Goal: Task Accomplishment & Management: Use online tool/utility

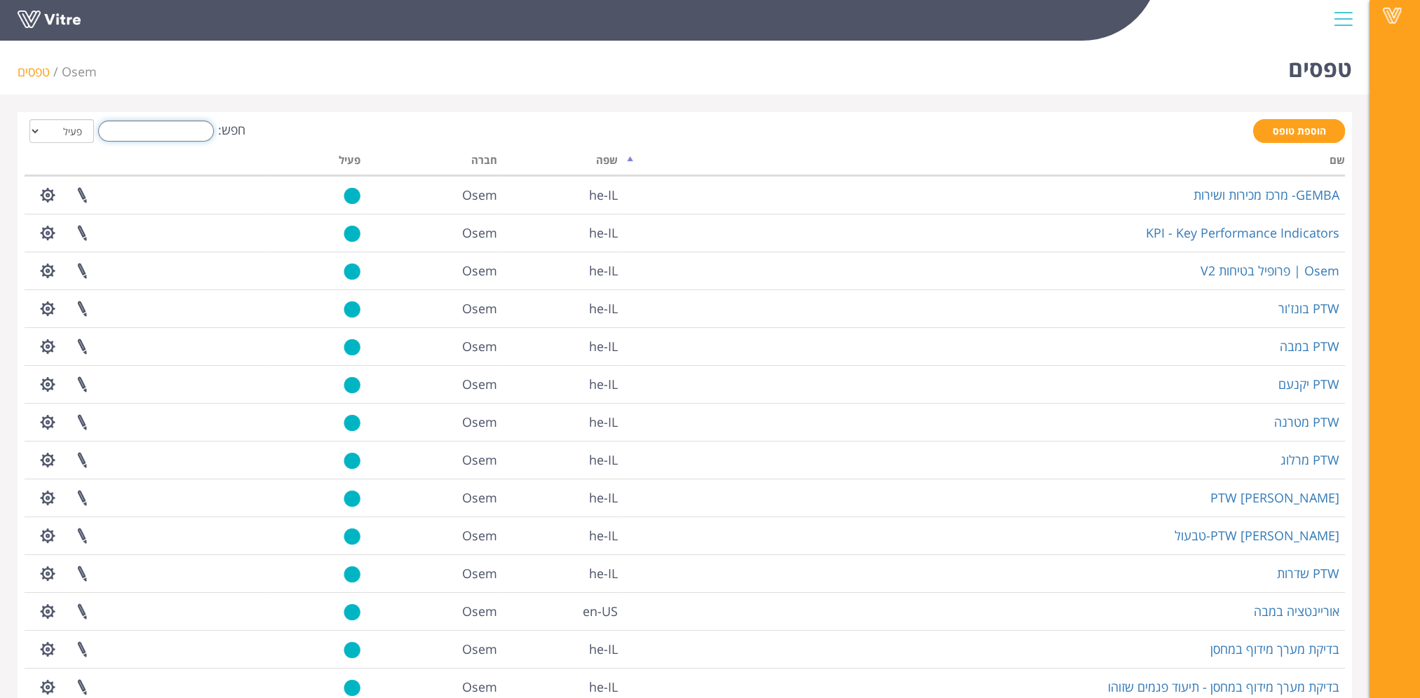
click at [137, 130] on input "חפש:" at bounding box center [156, 131] width 116 height 21
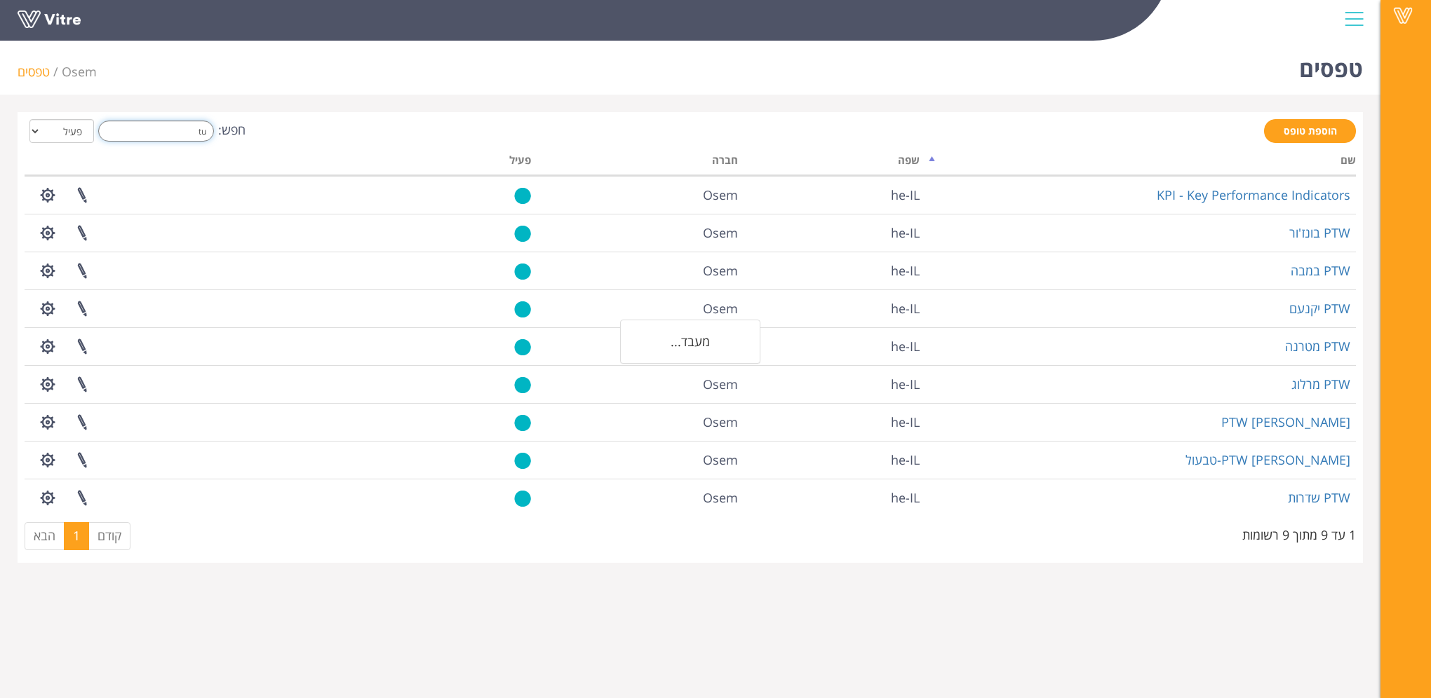
type input "t"
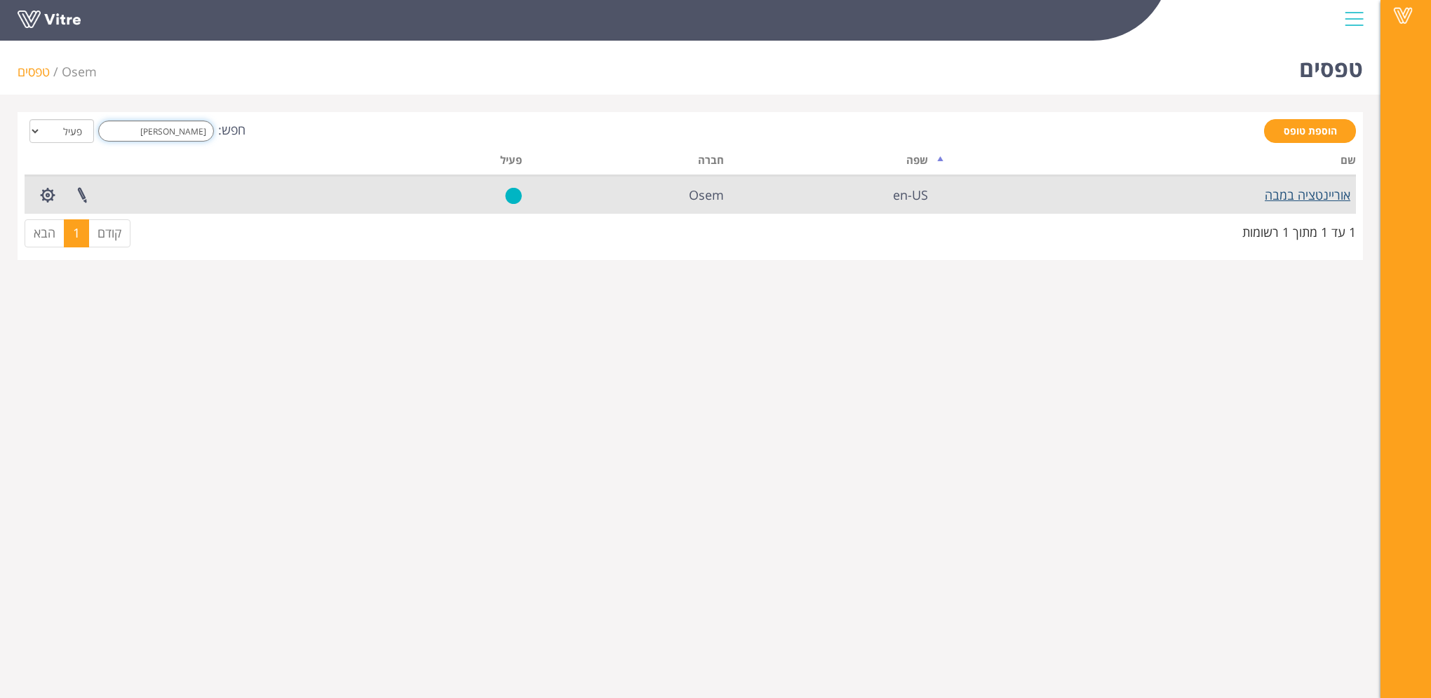
type input "אור"
click at [1310, 198] on link "אוריינטציה במבה" at bounding box center [1307, 195] width 86 height 17
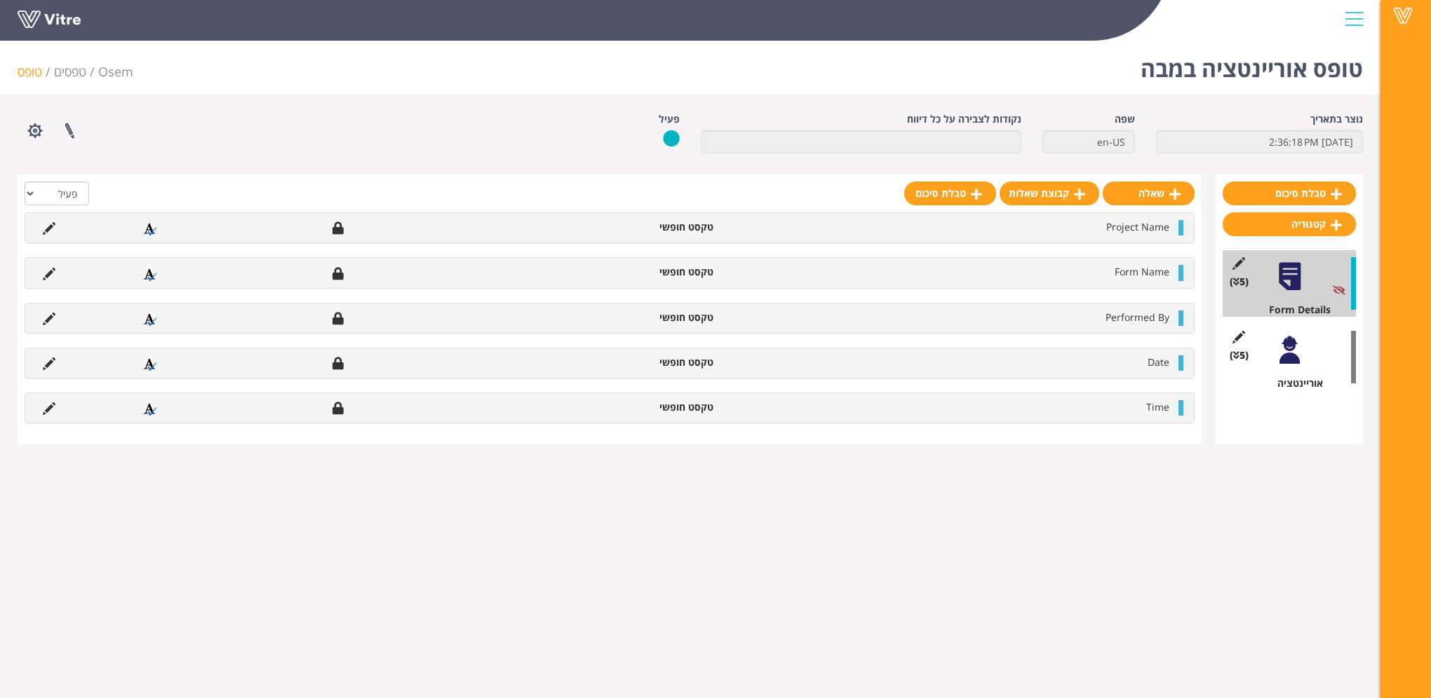
click at [1289, 351] on div at bounding box center [1290, 351] width 32 height 32
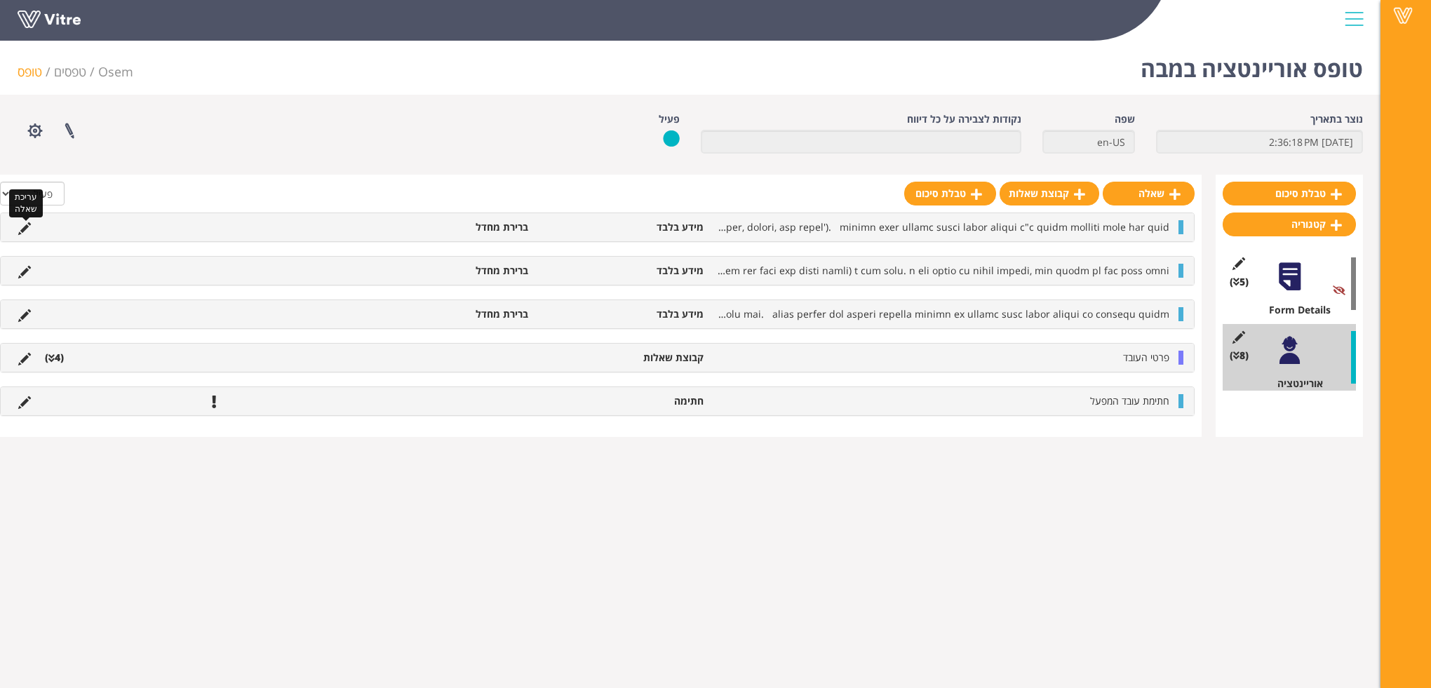
click at [28, 228] on icon at bounding box center [24, 228] width 13 height 13
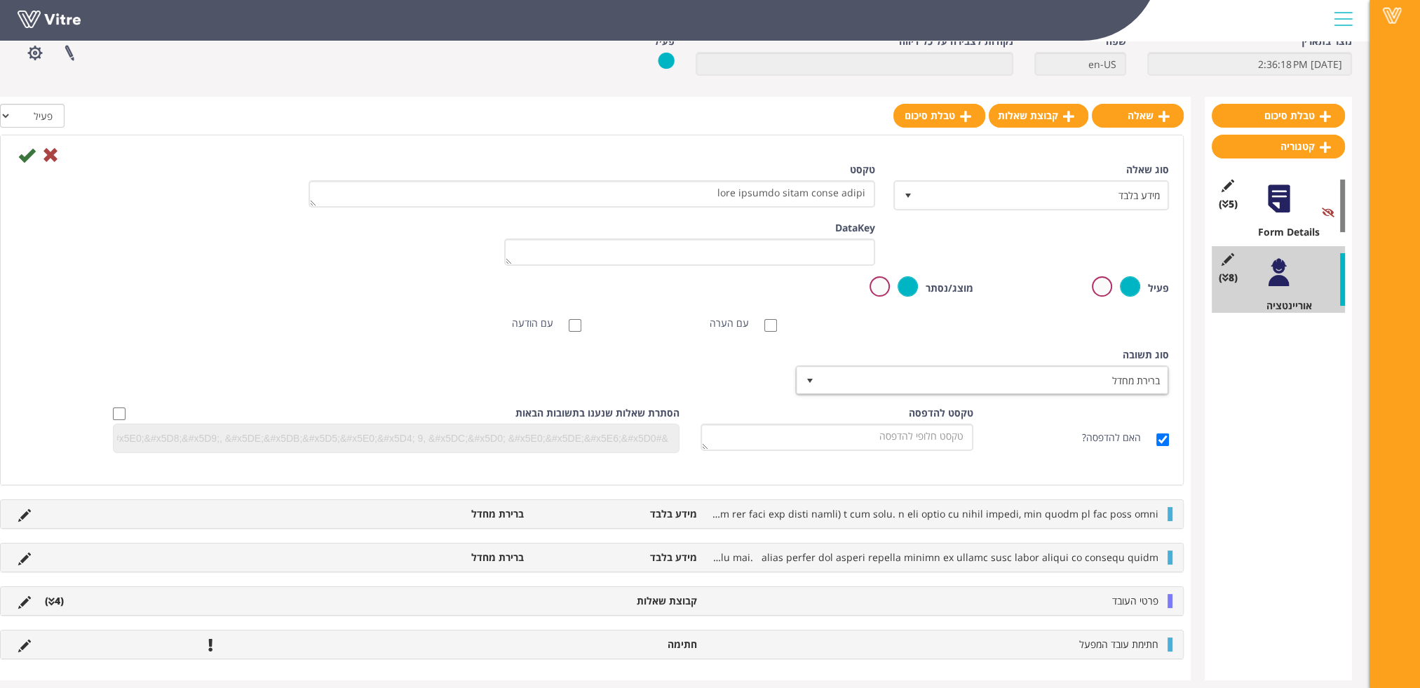
scroll to position [85, 0]
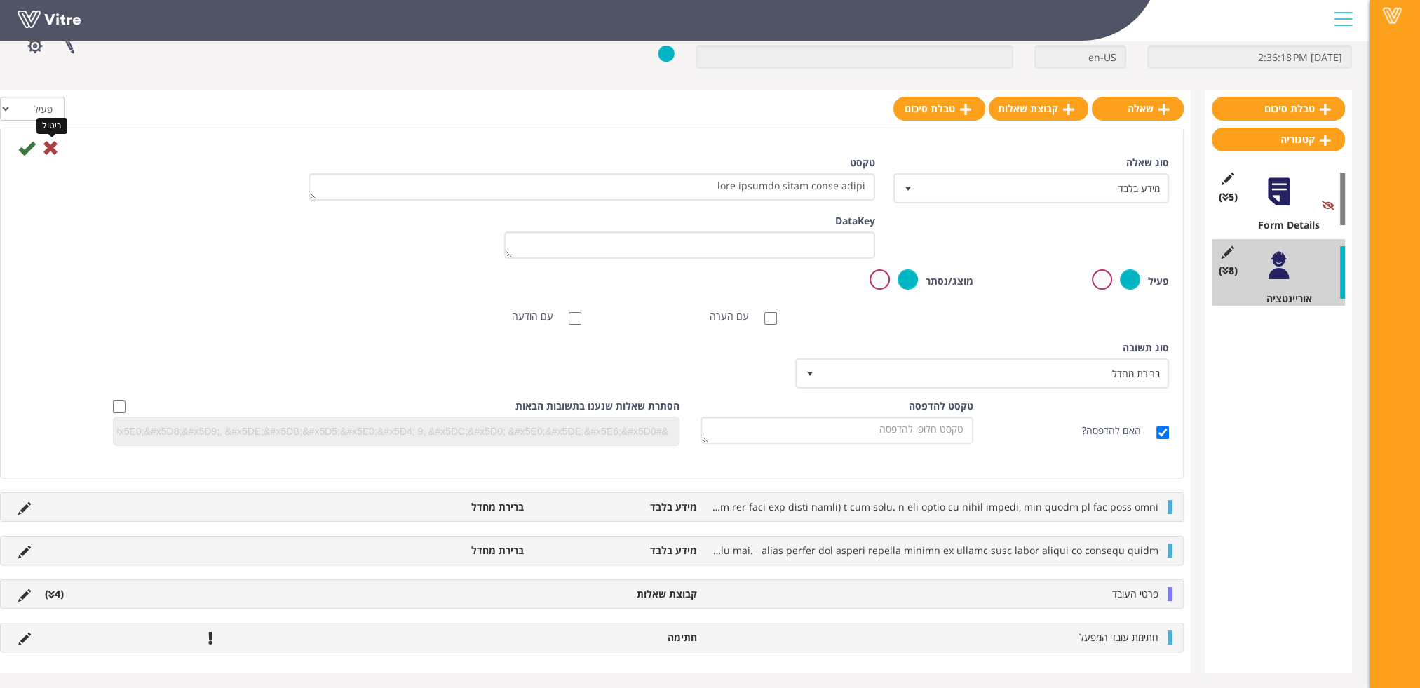
click at [48, 149] on icon at bounding box center [50, 148] width 17 height 17
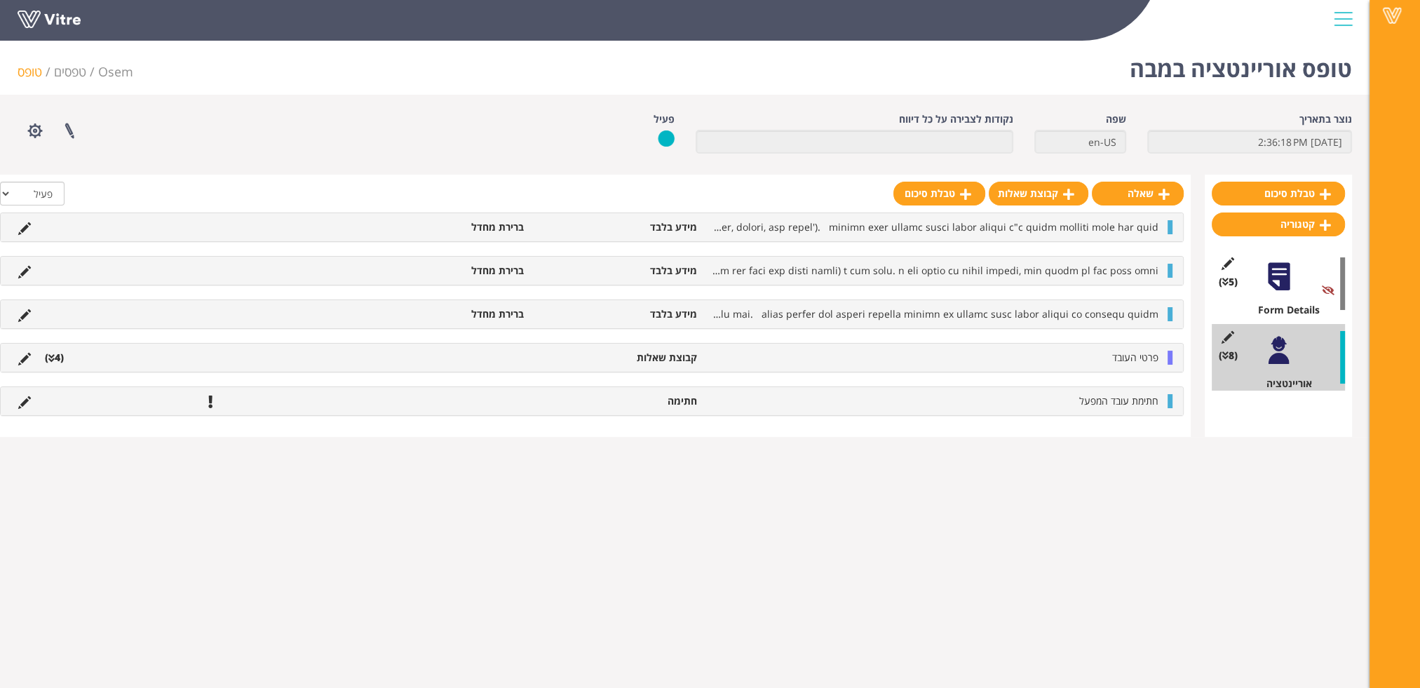
scroll to position [0, 0]
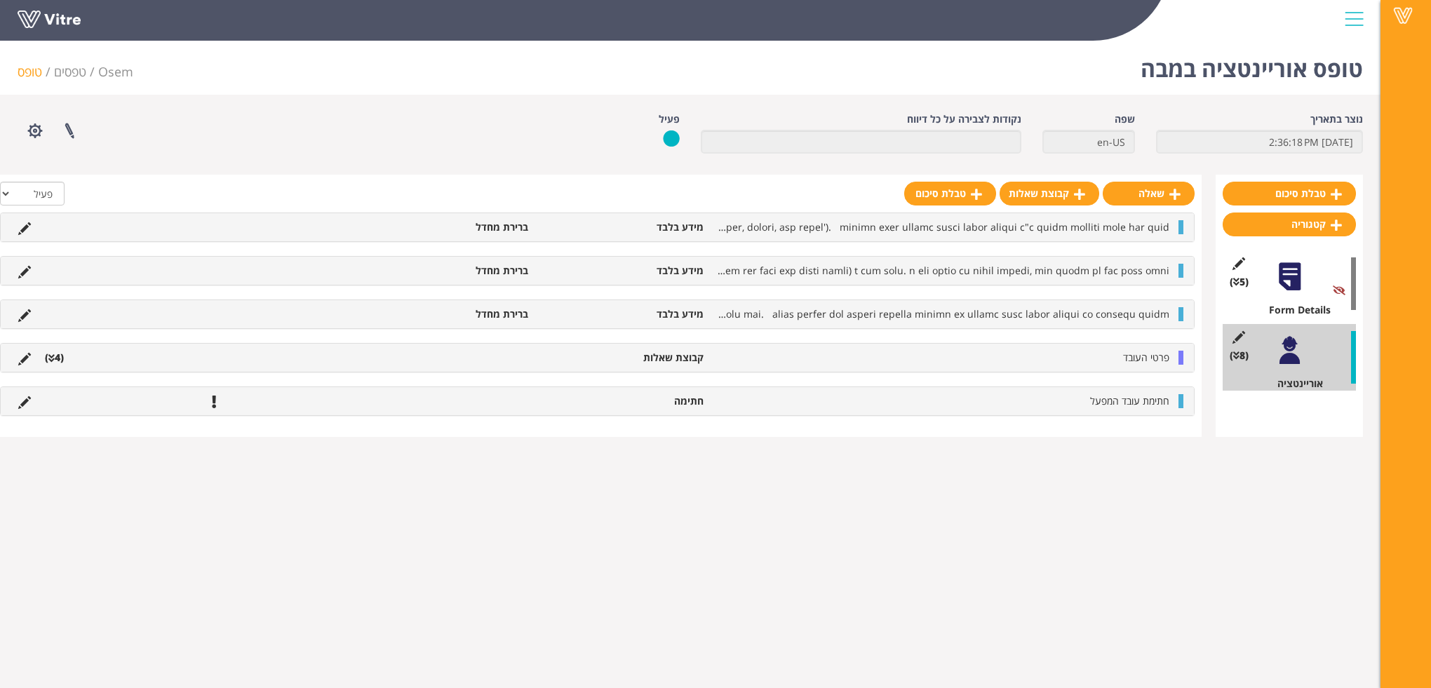
click at [32, 363] on li at bounding box center [24, 358] width 27 height 14
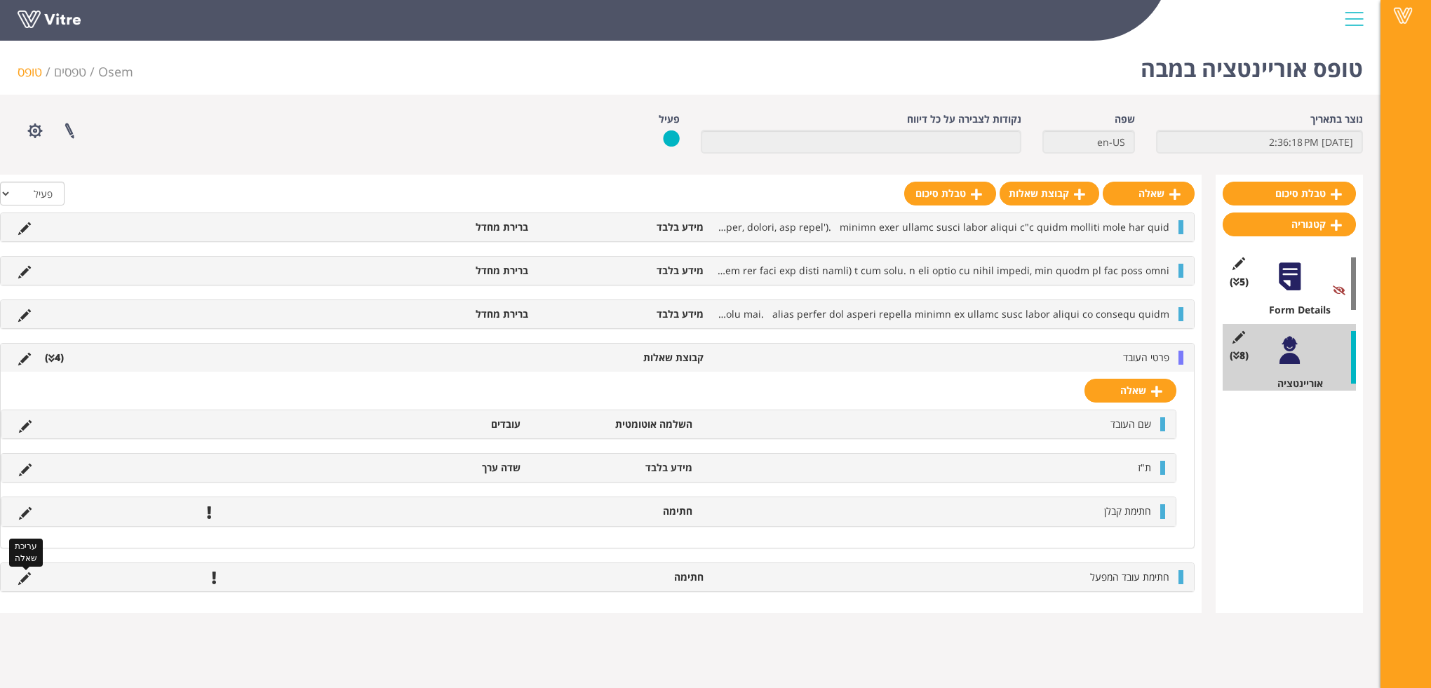
click at [29, 574] on icon at bounding box center [24, 578] width 13 height 13
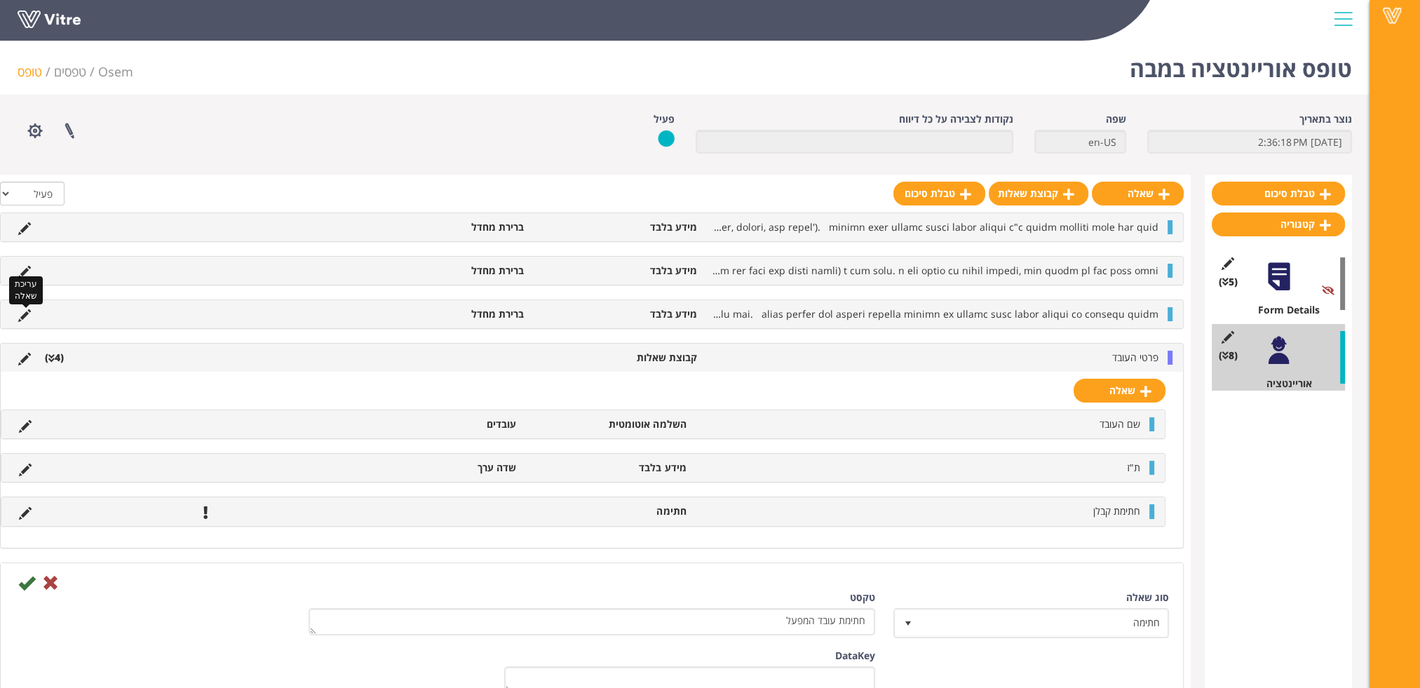
click at [22, 315] on icon at bounding box center [24, 315] width 13 height 13
